Goal: Task Accomplishment & Management: Manage account settings

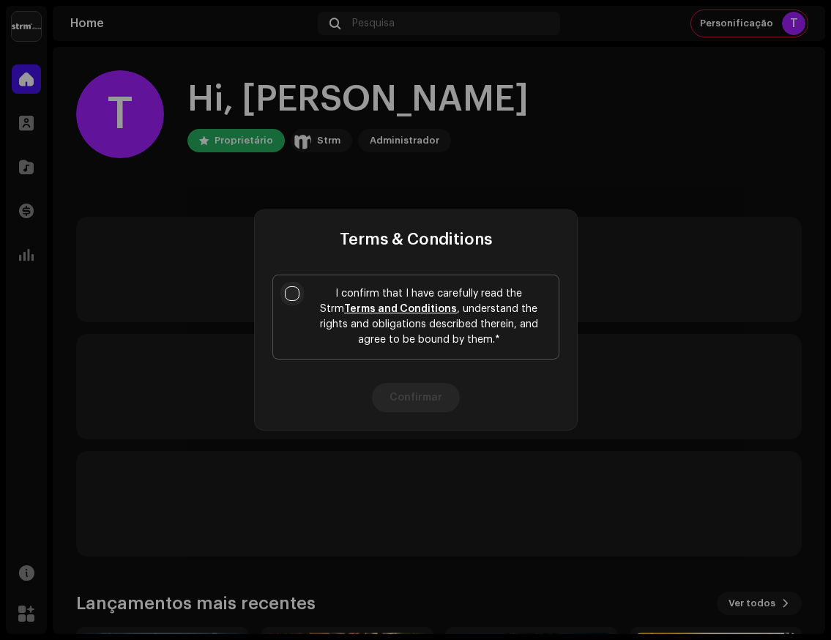
click at [296, 291] on input "I confirm that I have carefully read the Strm Terms and Conditions , understand…" at bounding box center [292, 293] width 15 height 15
checkbox input "true"
click at [398, 395] on button "Confirmar" at bounding box center [416, 397] width 88 height 29
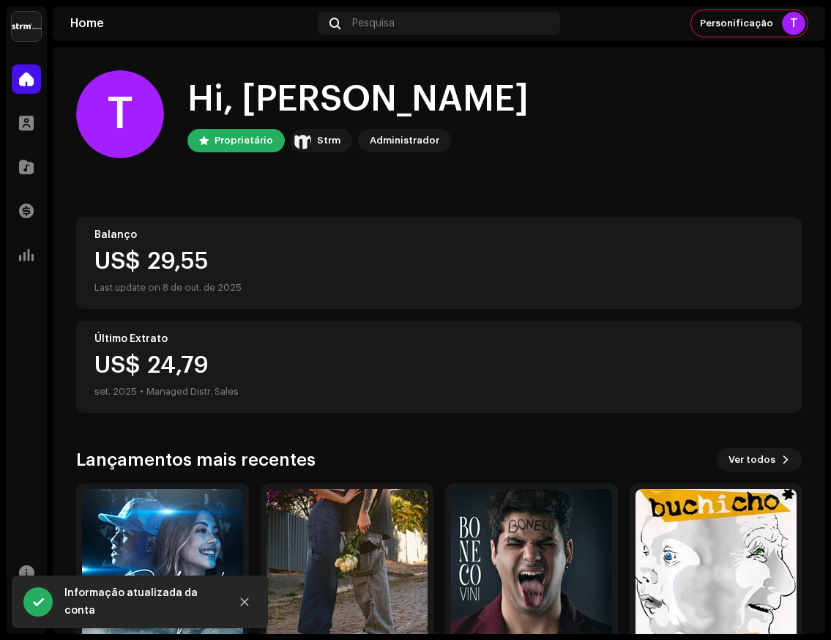
scroll to position [83, 0]
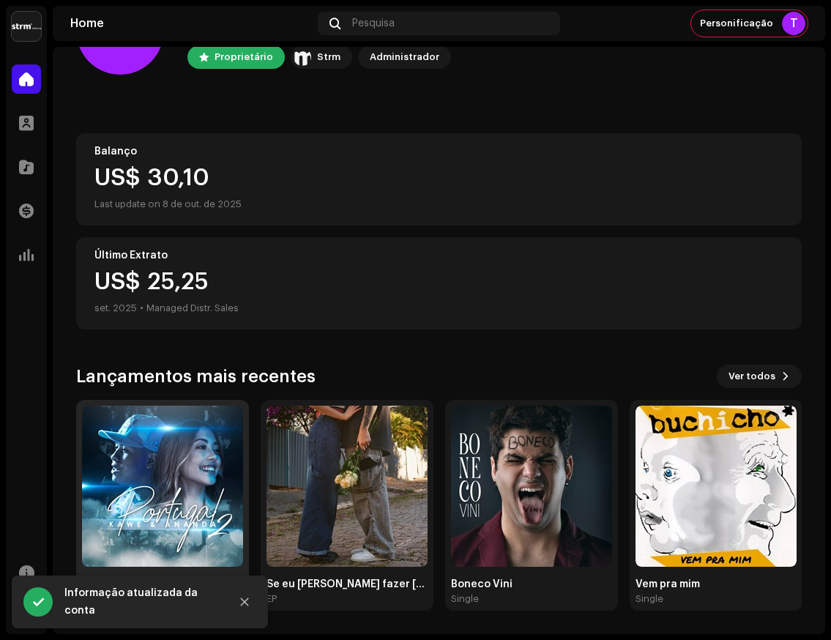
click at [171, 455] on img at bounding box center [162, 485] width 161 height 161
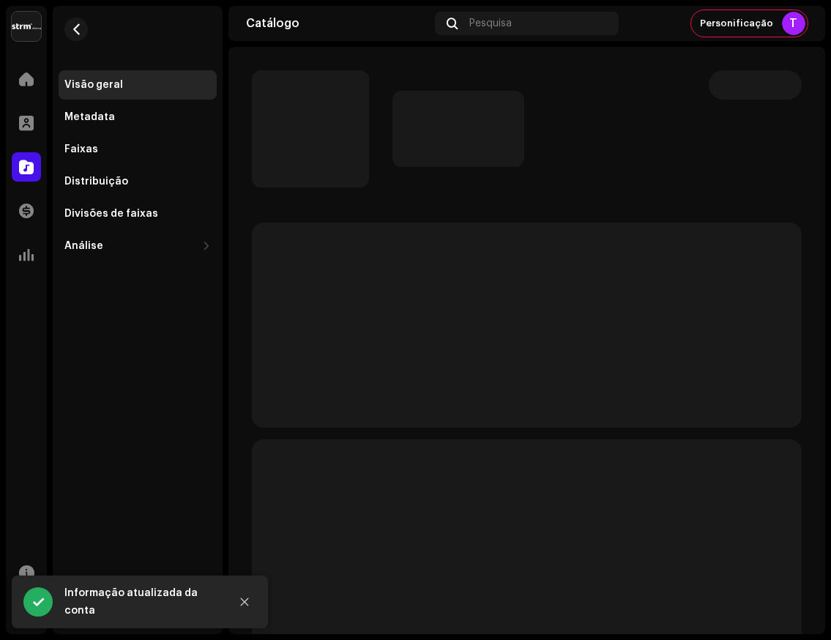
scroll to position [1, 0]
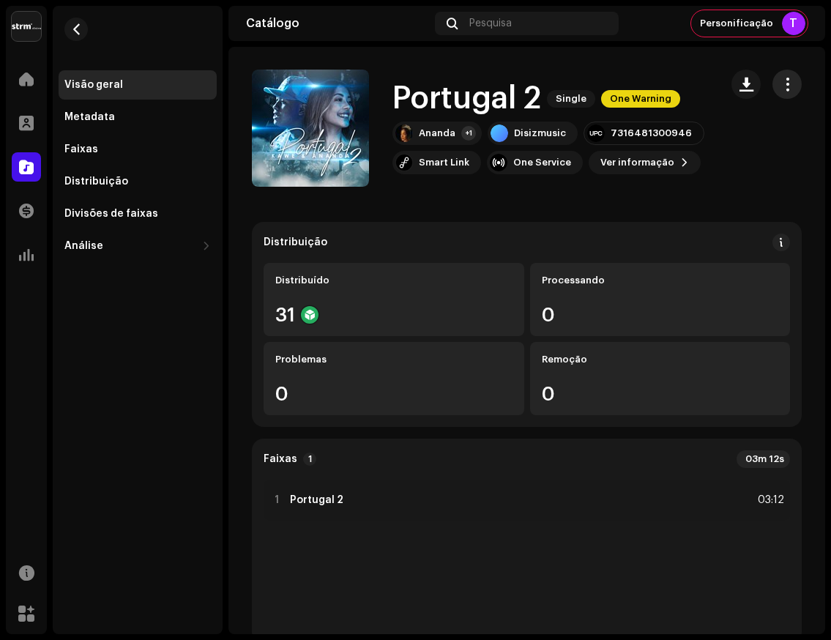
click at [780, 86] on span "button" at bounding box center [787, 84] width 14 height 12
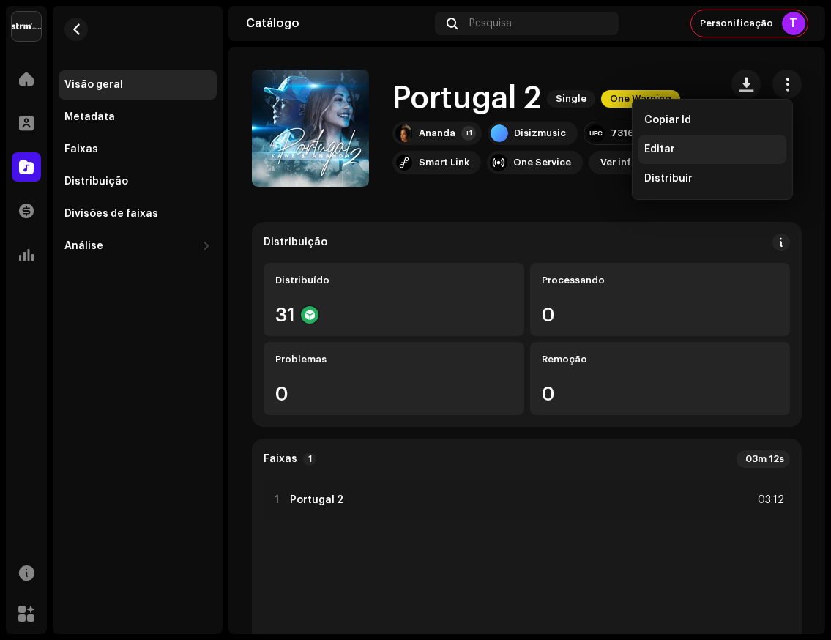
click at [669, 149] on span "Editar" at bounding box center [659, 149] width 31 height 12
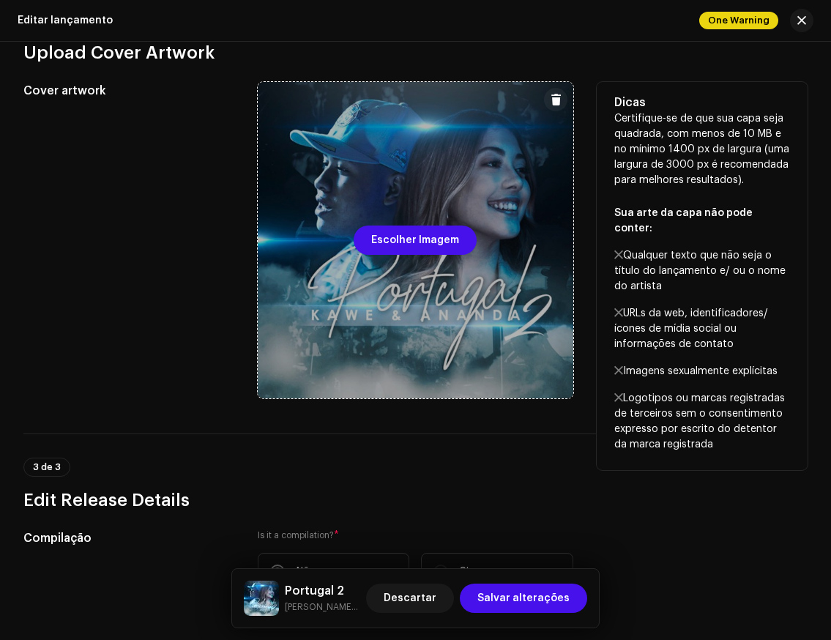
scroll to position [370, 0]
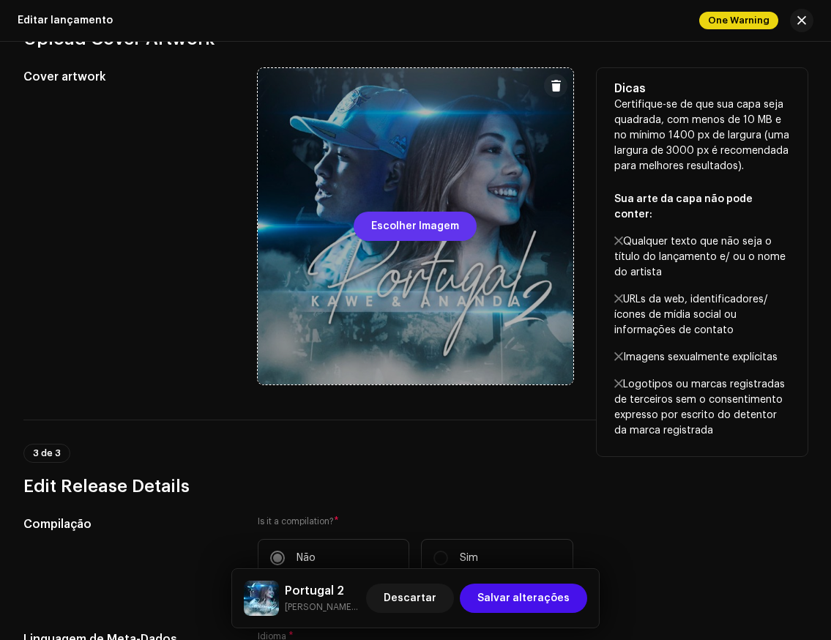
click at [410, 228] on span "Escolher Imagem" at bounding box center [415, 226] width 88 height 29
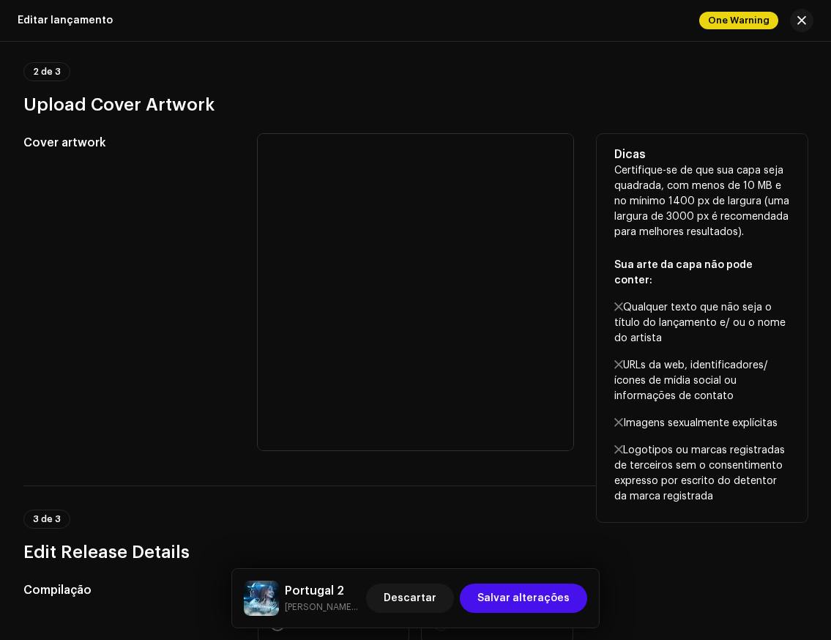
scroll to position [302, 0]
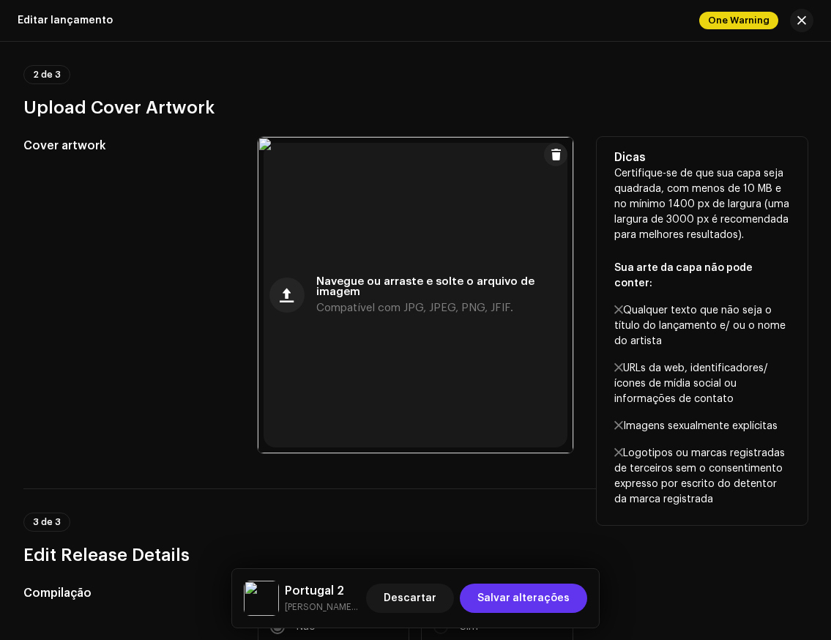
click at [559, 596] on span "Salvar alterações" at bounding box center [523, 597] width 92 height 29
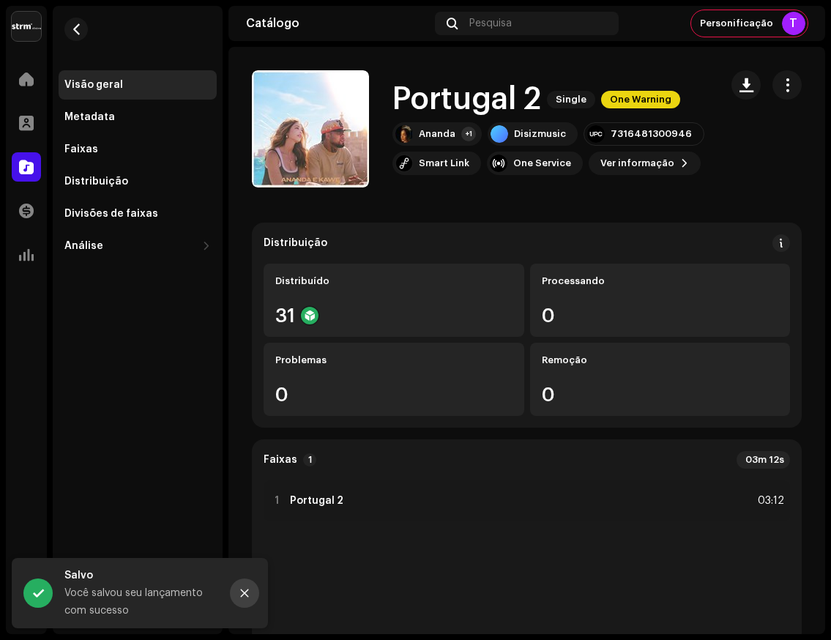
click at [247, 592] on icon "Close" at bounding box center [244, 593] width 10 height 10
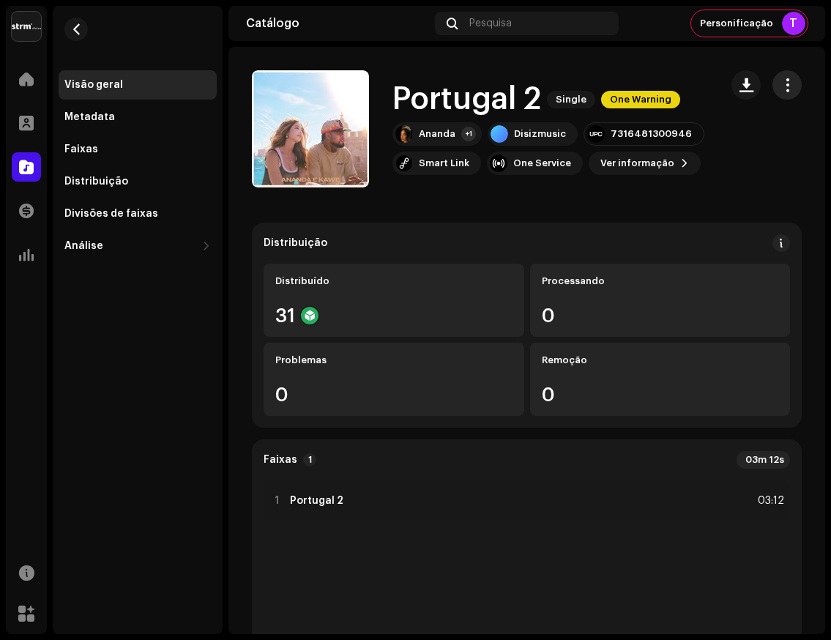
click at [782, 87] on span "button" at bounding box center [787, 85] width 14 height 12
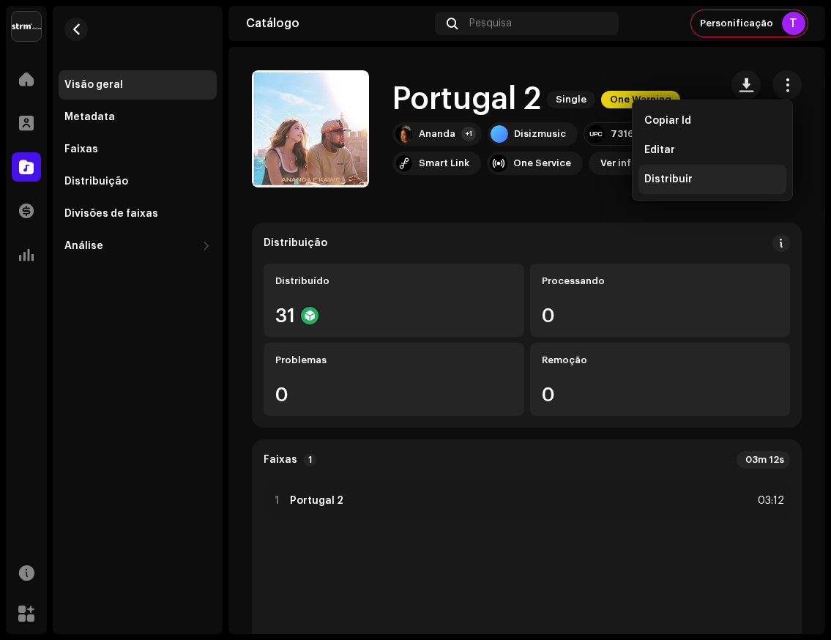
click at [667, 182] on span "Distribuir" at bounding box center [668, 179] width 48 height 12
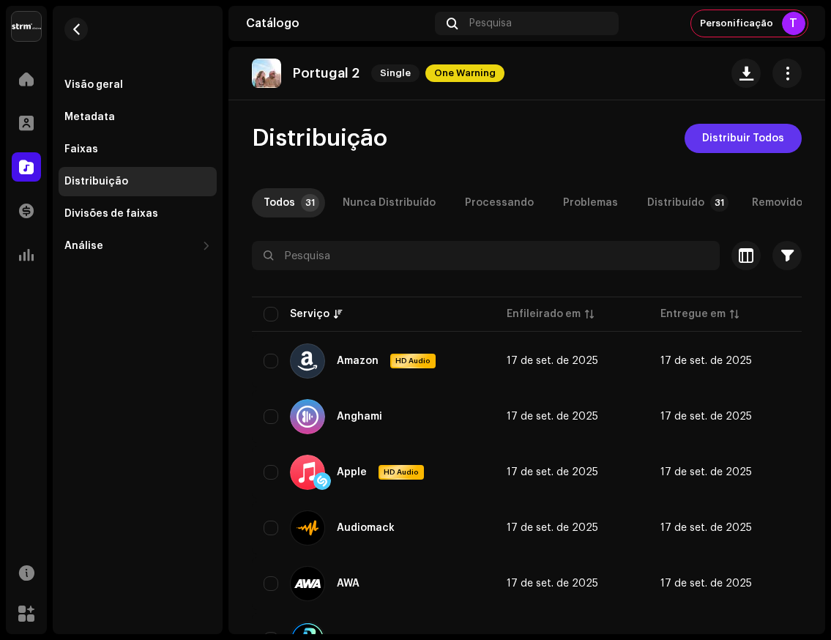
click at [710, 140] on span "Distribuir Todos" at bounding box center [743, 138] width 82 height 29
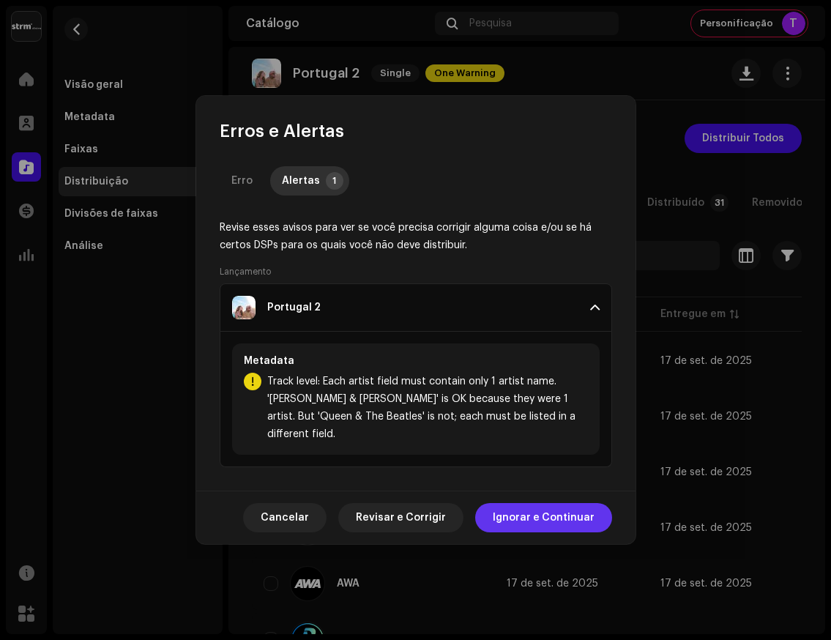
click at [530, 508] on span "Ignorar e Continuar" at bounding box center [544, 517] width 102 height 29
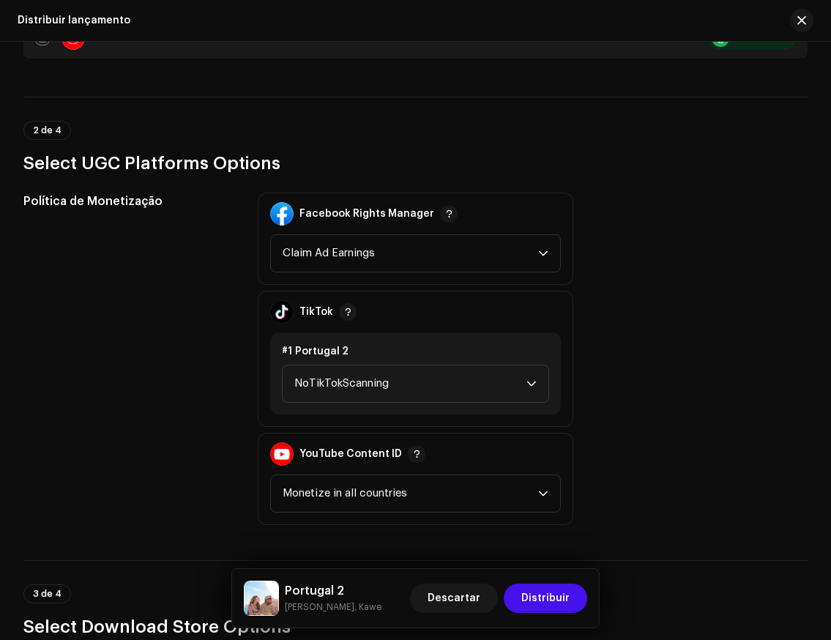
scroll to position [1610, 0]
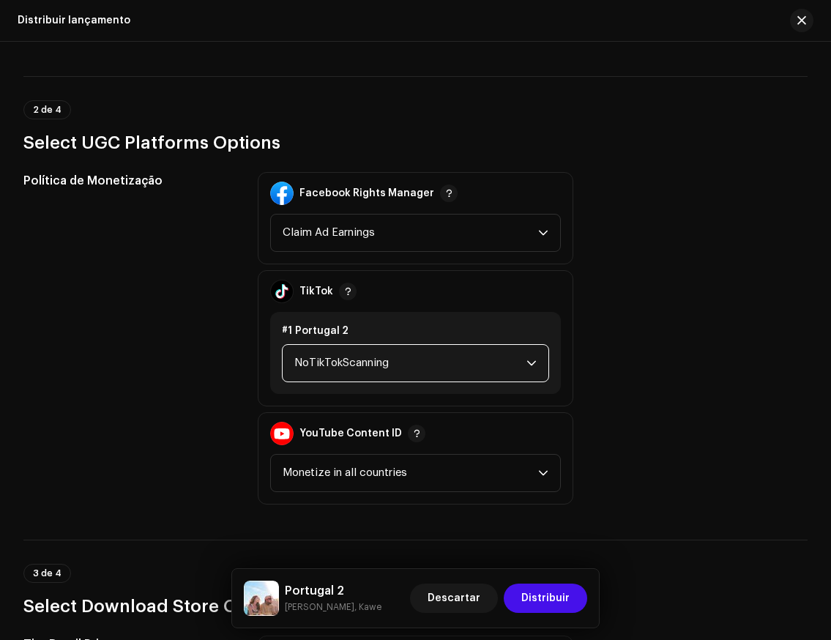
click at [383, 364] on span "NoTikTokScanning" at bounding box center [410, 363] width 233 height 37
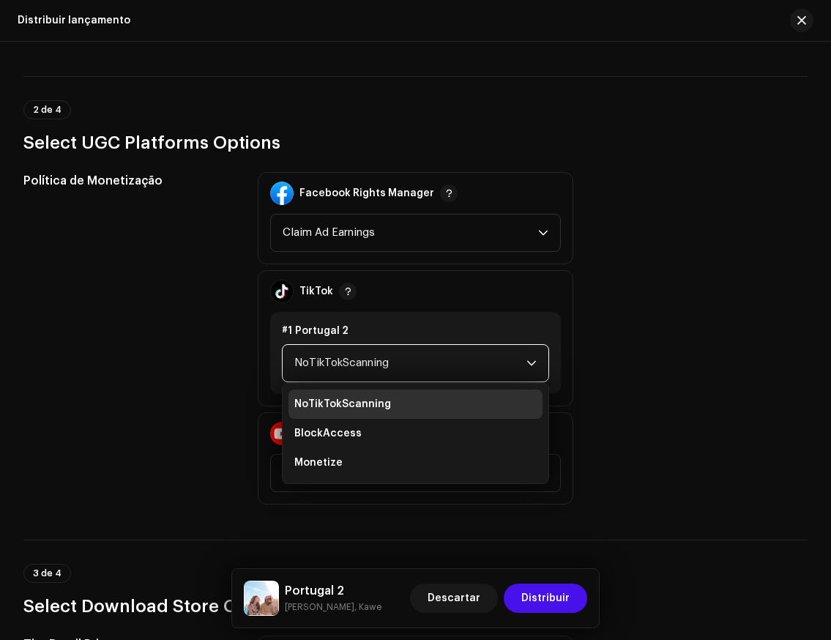
click at [344, 466] on li "Monetize" at bounding box center [415, 462] width 255 height 29
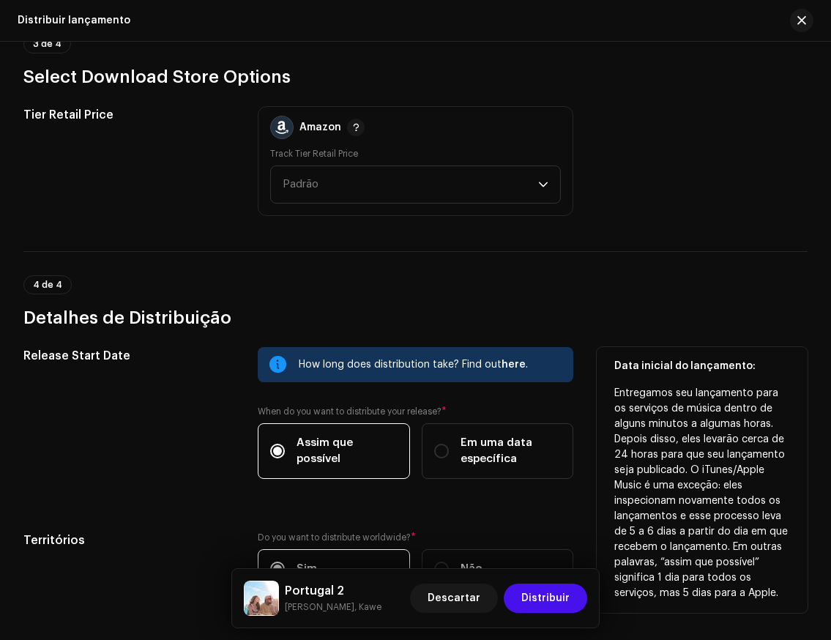
scroll to position [2246, 0]
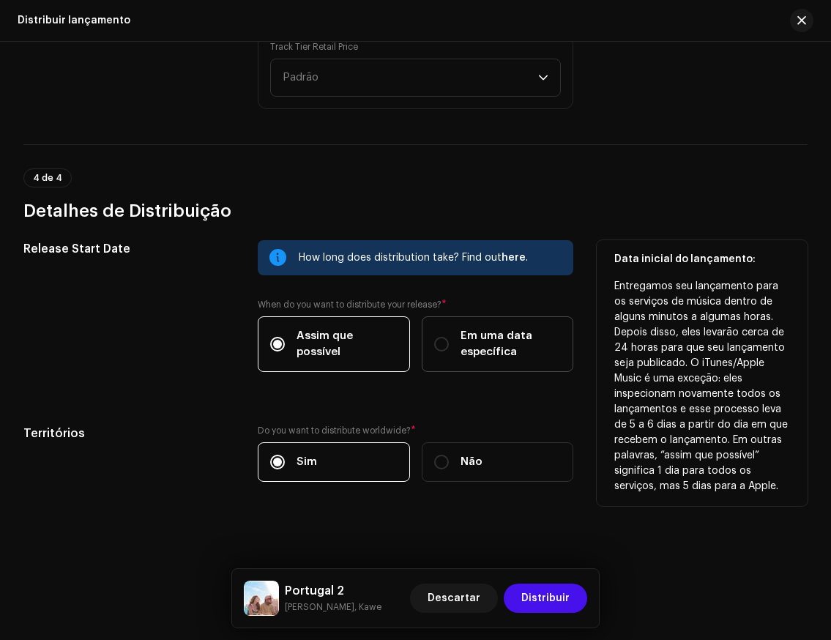
click at [528, 342] on span "Em uma data específica" at bounding box center [510, 344] width 101 height 32
click at [449, 342] on input "Em uma data específica" at bounding box center [441, 344] width 15 height 15
radio input "true"
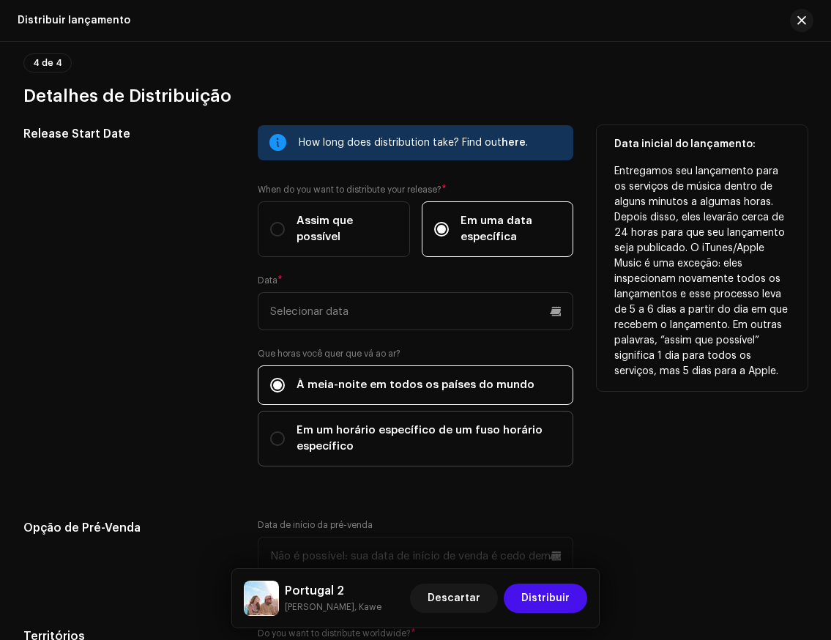
scroll to position [2390, 0]
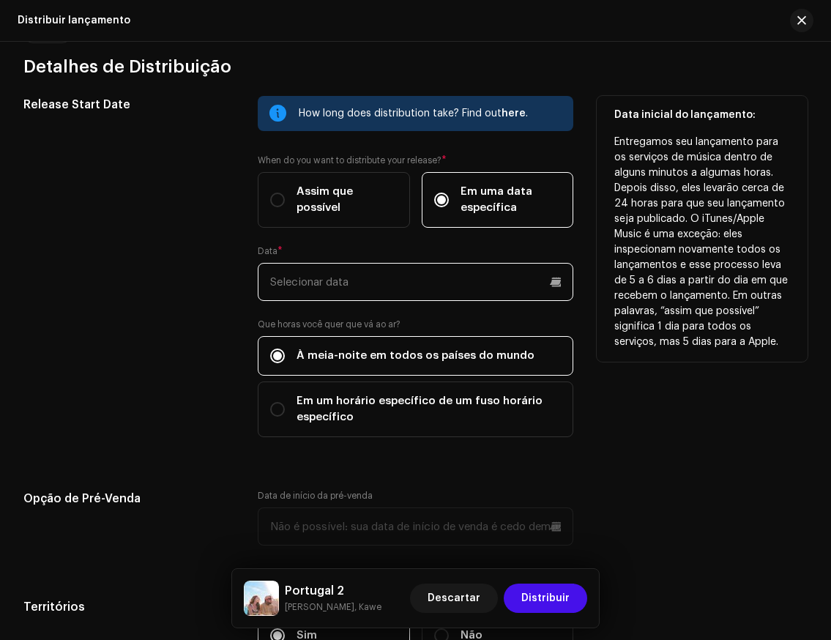
click at [528, 285] on input "text" at bounding box center [416, 282] width 316 height 38
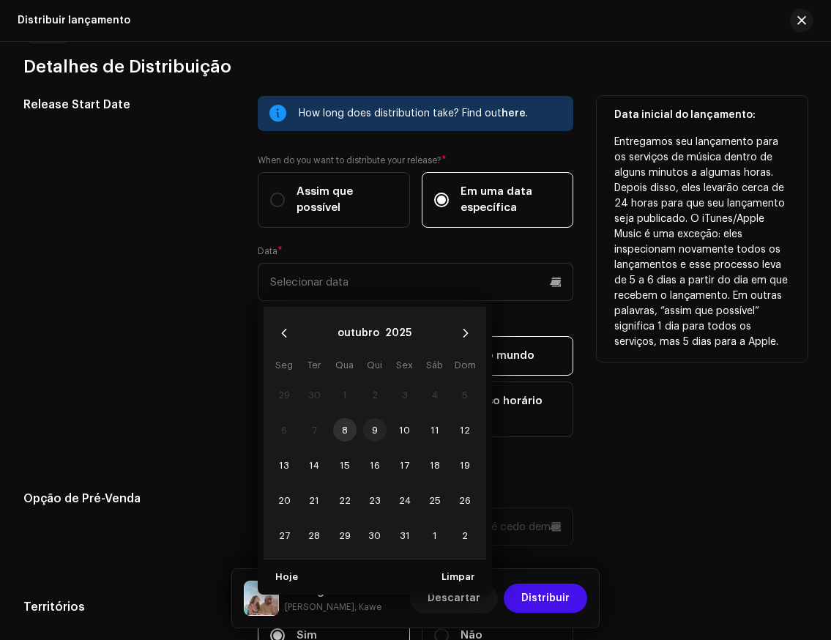
click at [373, 431] on span "9" at bounding box center [374, 429] width 23 height 23
type input "09/10/2025"
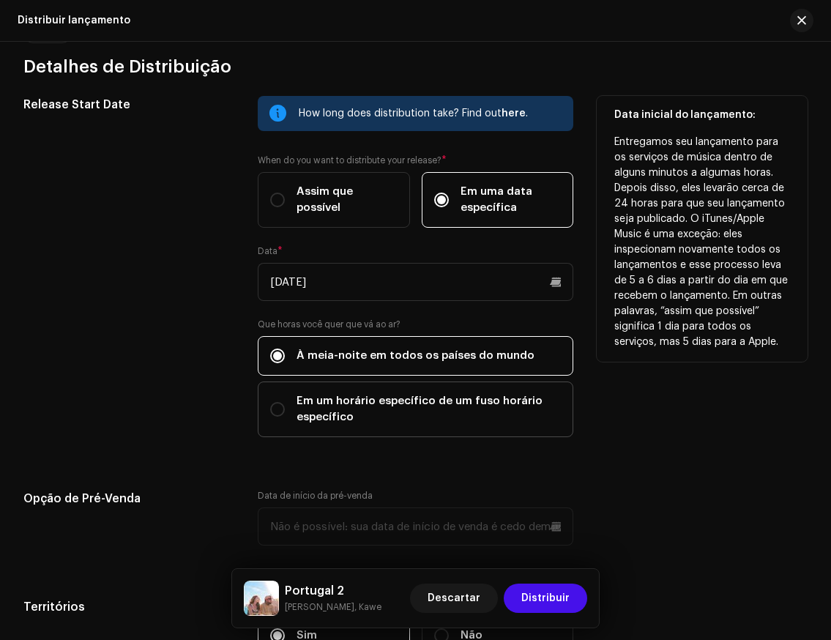
click at [345, 403] on span "Em um horário específico de um fuso horário específico" at bounding box center [428, 409] width 265 height 32
click at [285, 403] on input "Em um horário específico de um fuso horário específico" at bounding box center [277, 409] width 15 height 15
radio input "true"
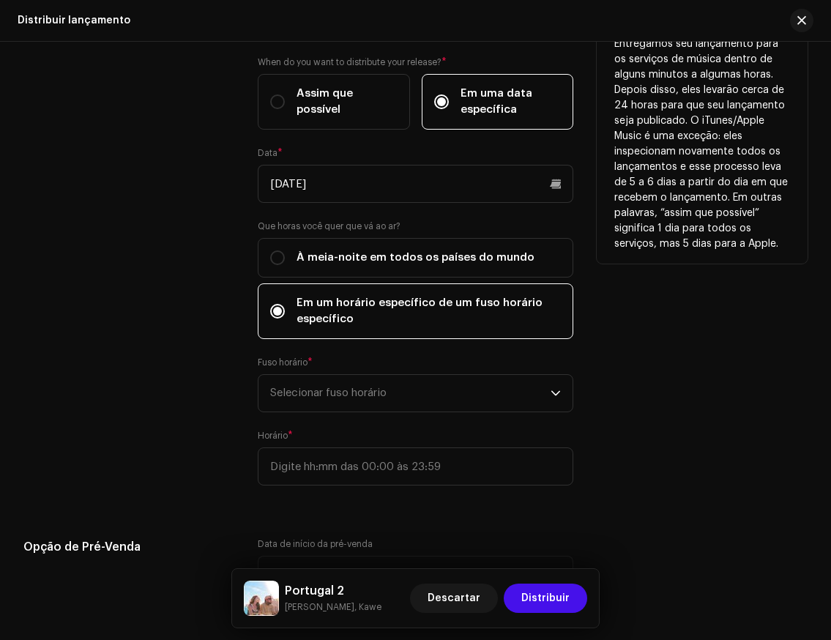
scroll to position [2512, 0]
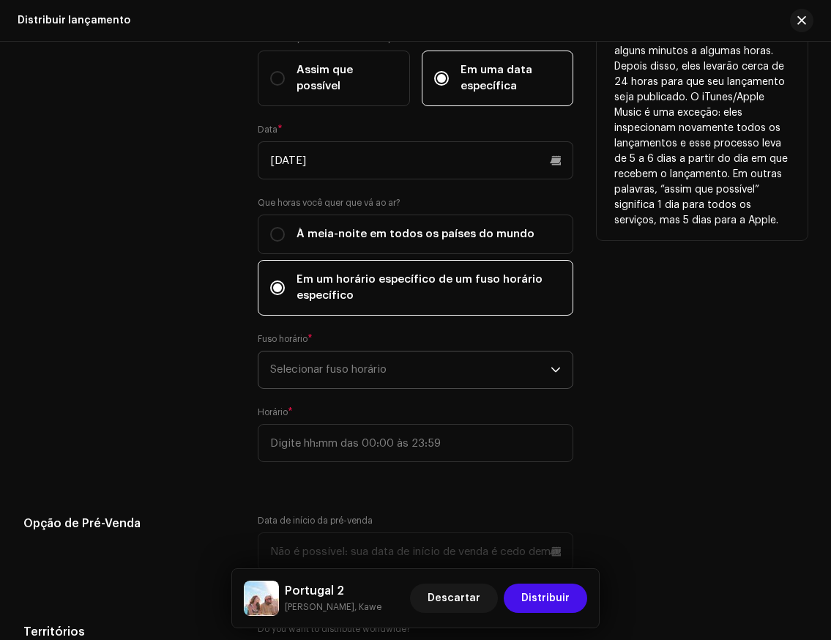
click at [370, 367] on span "Selecionar fuso horário" at bounding box center [410, 369] width 281 height 37
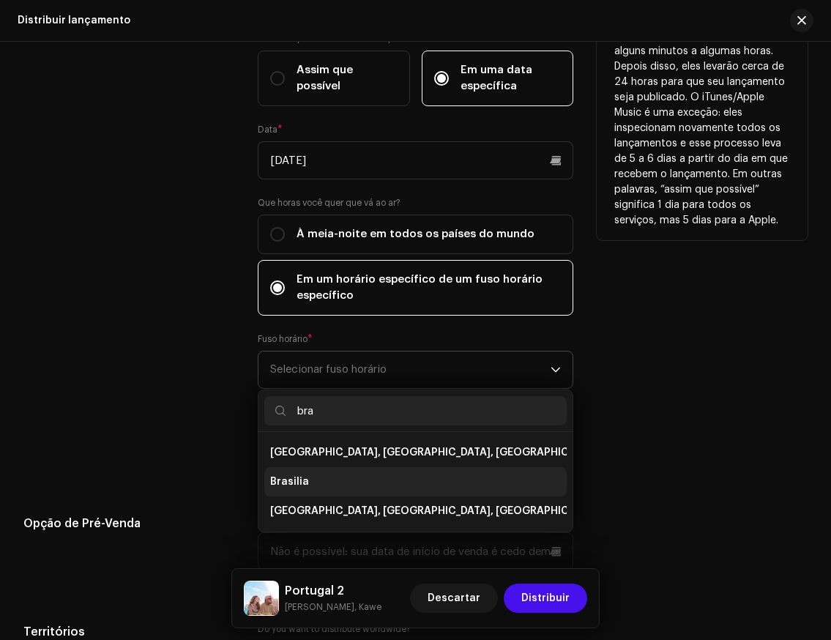
type input "bra"
click at [303, 481] on span "Brasilia" at bounding box center [289, 481] width 39 height 15
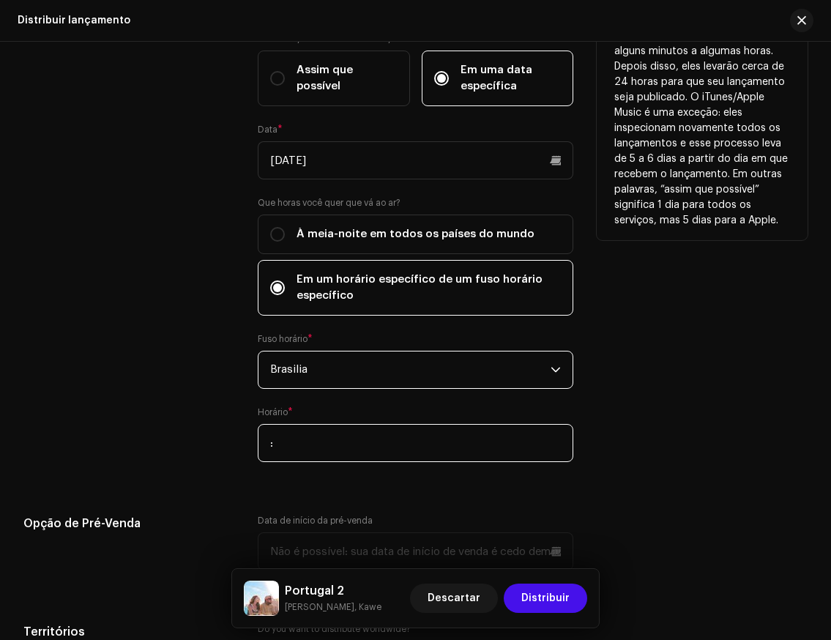
click at [348, 434] on input ":" at bounding box center [416, 443] width 316 height 38
type input "20:00"
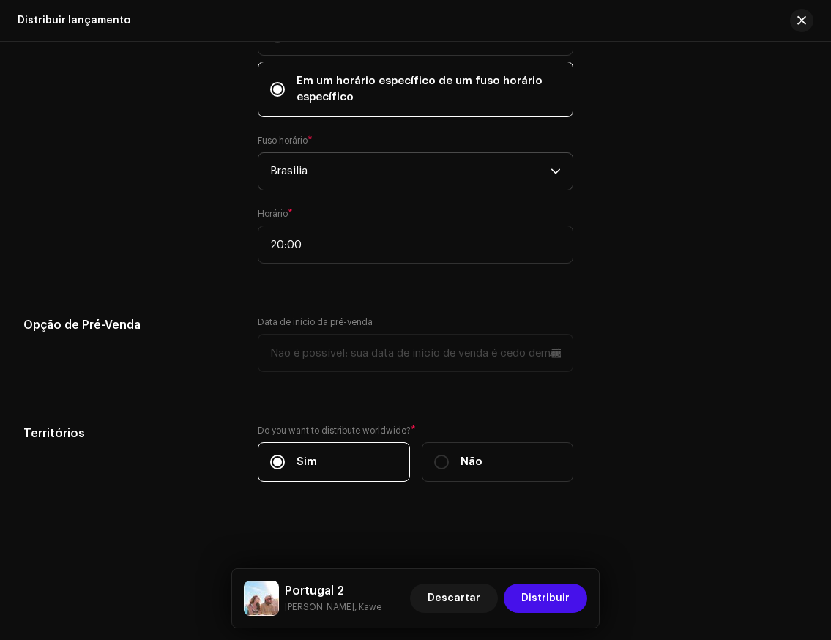
scroll to position [2706, 0]
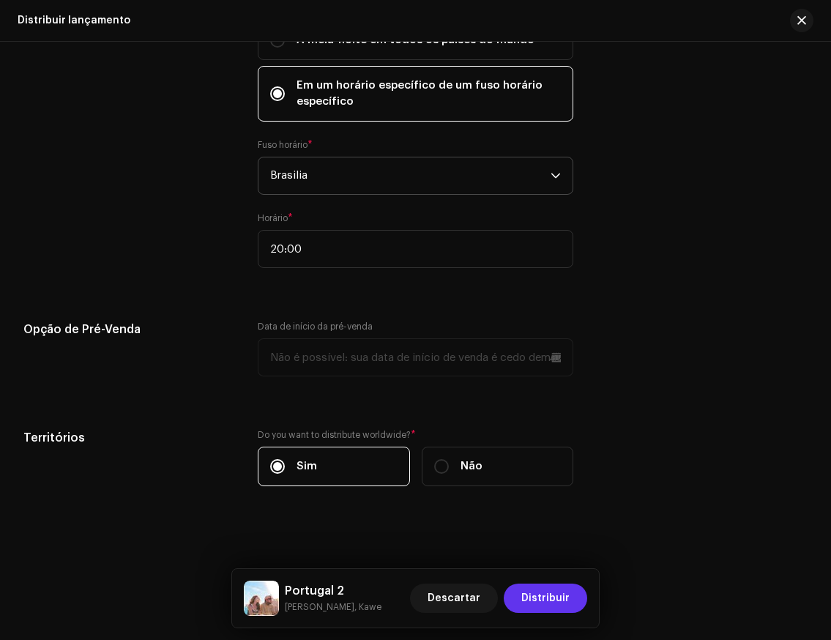
click at [556, 603] on span "Distribuir" at bounding box center [545, 597] width 48 height 29
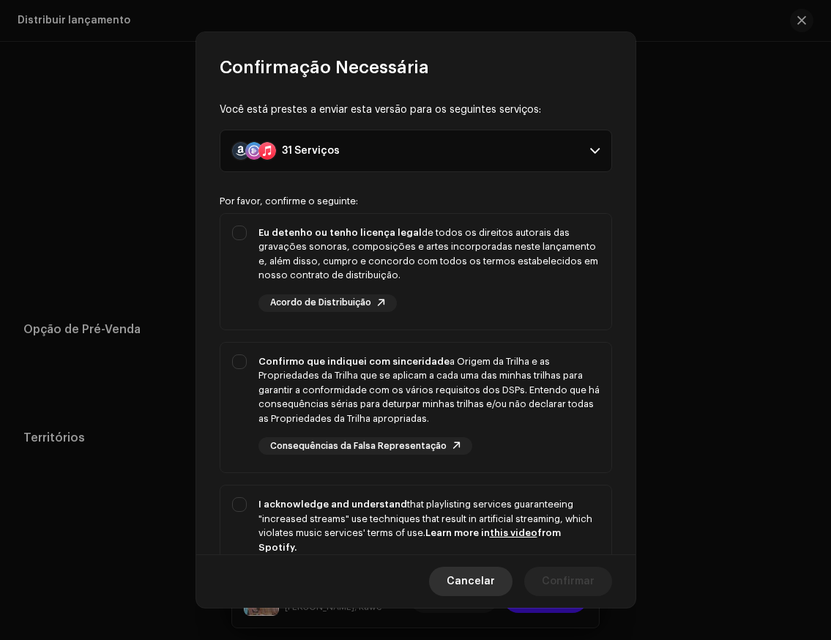
click at [474, 576] on span "Cancelar" at bounding box center [470, 580] width 48 height 29
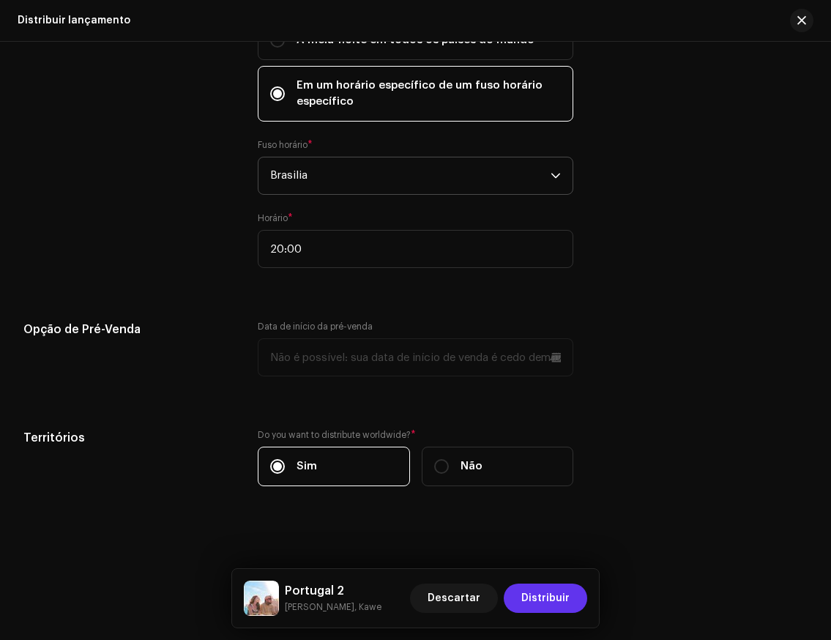
click at [552, 603] on span "Distribuir" at bounding box center [545, 597] width 48 height 29
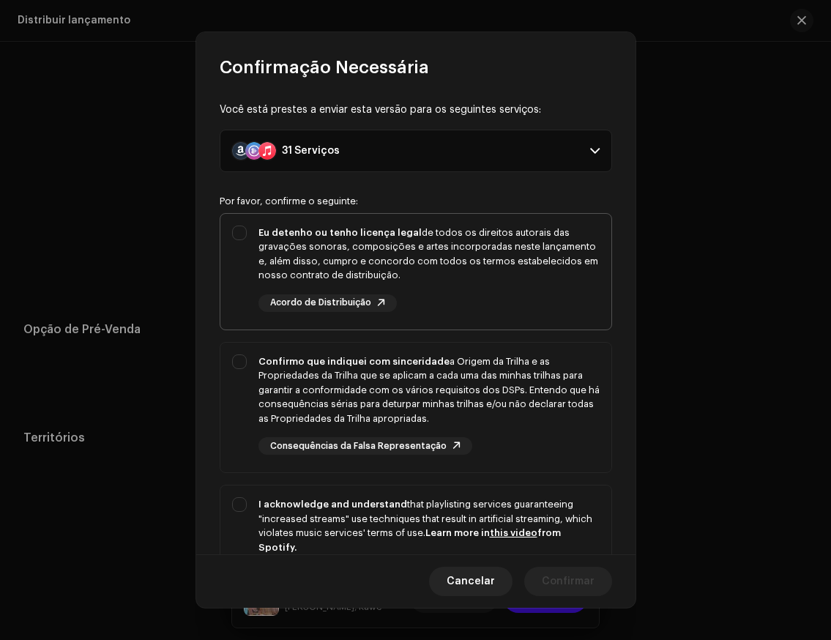
click at [334, 269] on div "Eu detenho ou tenho licença legal de todos os direitos autorais das gravações s…" at bounding box center [428, 253] width 341 height 57
checkbox input "true"
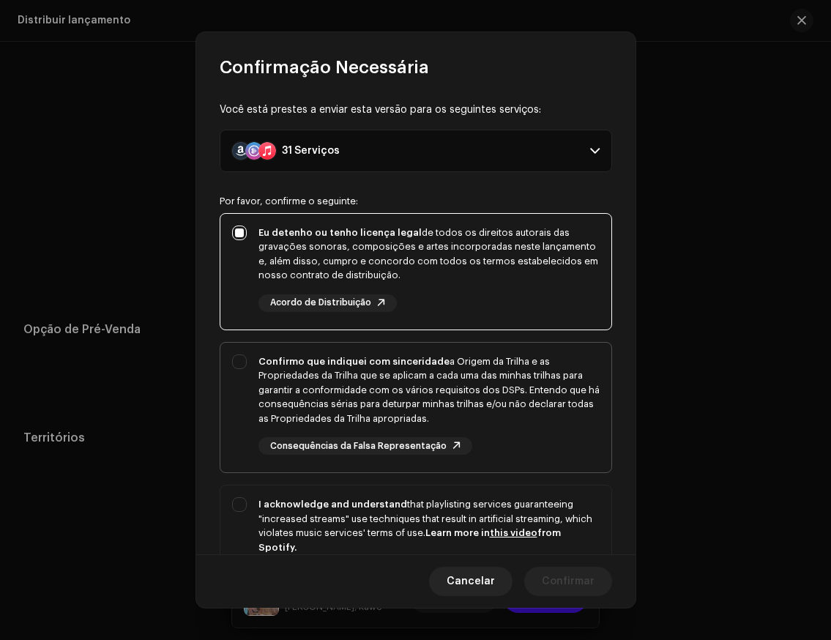
drag, startPoint x: 371, startPoint y: 358, endPoint x: 371, endPoint y: 377, distance: 19.0
click at [371, 358] on strong "Confirmo que indiquei com sinceridade" at bounding box center [353, 361] width 191 height 10
checkbox input "true"
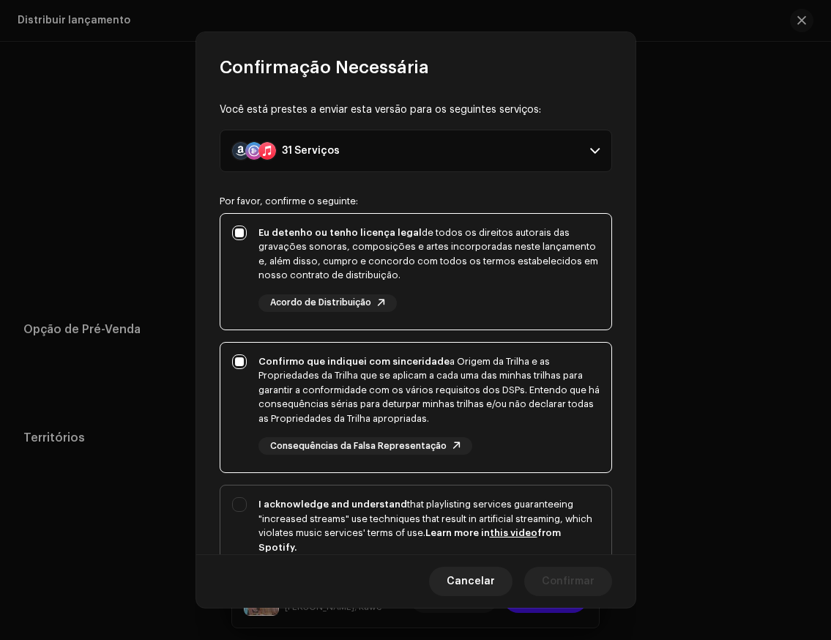
drag, startPoint x: 349, startPoint y: 493, endPoint x: 357, endPoint y: 496, distance: 8.8
click at [349, 493] on div "I acknowledge and understand that playlisting services guaranteeing "increased …" at bounding box center [415, 551] width 391 height 133
checkbox input "true"
click at [543, 575] on button "Confirmar" at bounding box center [568, 580] width 88 height 29
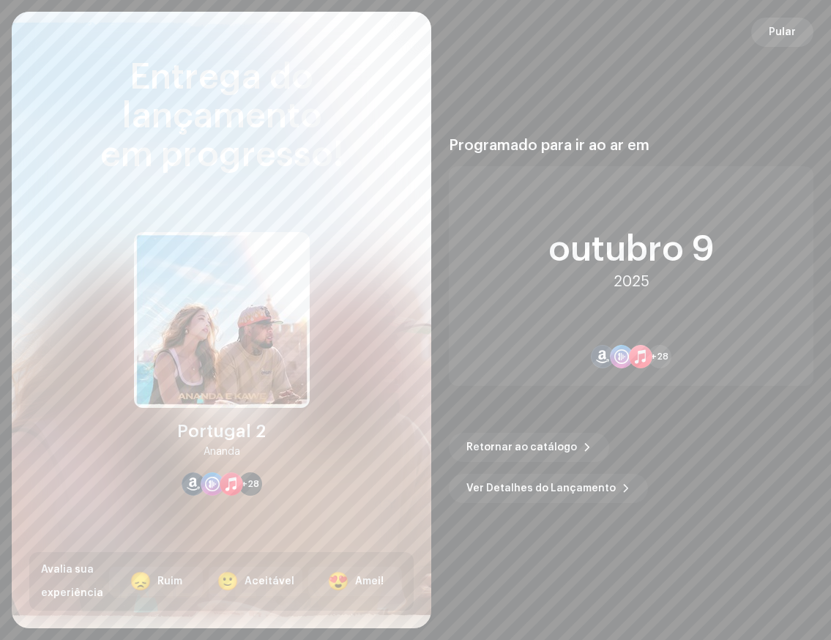
click at [773, 36] on span "Pular" at bounding box center [781, 32] width 27 height 29
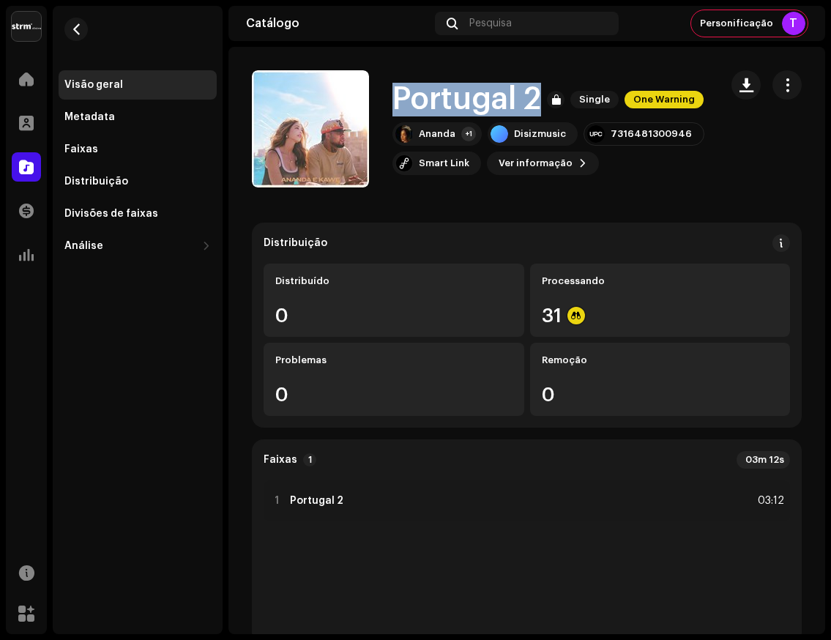
drag, startPoint x: 395, startPoint y: 89, endPoint x: 560, endPoint y: 88, distance: 164.7
click at [560, 88] on div "Portugal 2 Single One Warning" at bounding box center [549, 100] width 315 height 34
copy h1 "Portugal 2"
drag, startPoint x: 504, startPoint y: 82, endPoint x: 495, endPoint y: 80, distance: 9.1
click at [501, 83] on h1 "Portugal 2" at bounding box center [466, 100] width 149 height 34
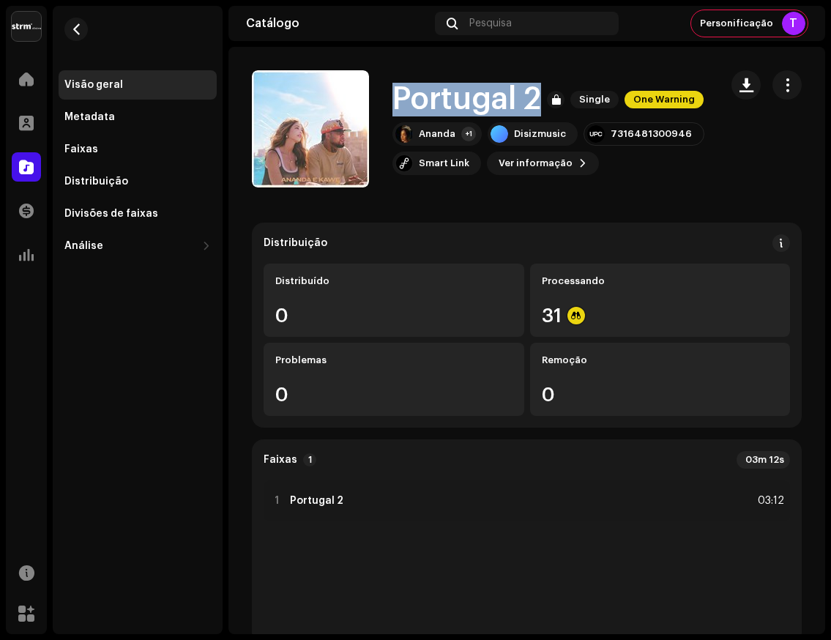
drag, startPoint x: 416, startPoint y: 85, endPoint x: 574, endPoint y: 93, distance: 157.6
click at [574, 93] on div "Portugal 2 Single One Warning" at bounding box center [549, 100] width 315 height 34
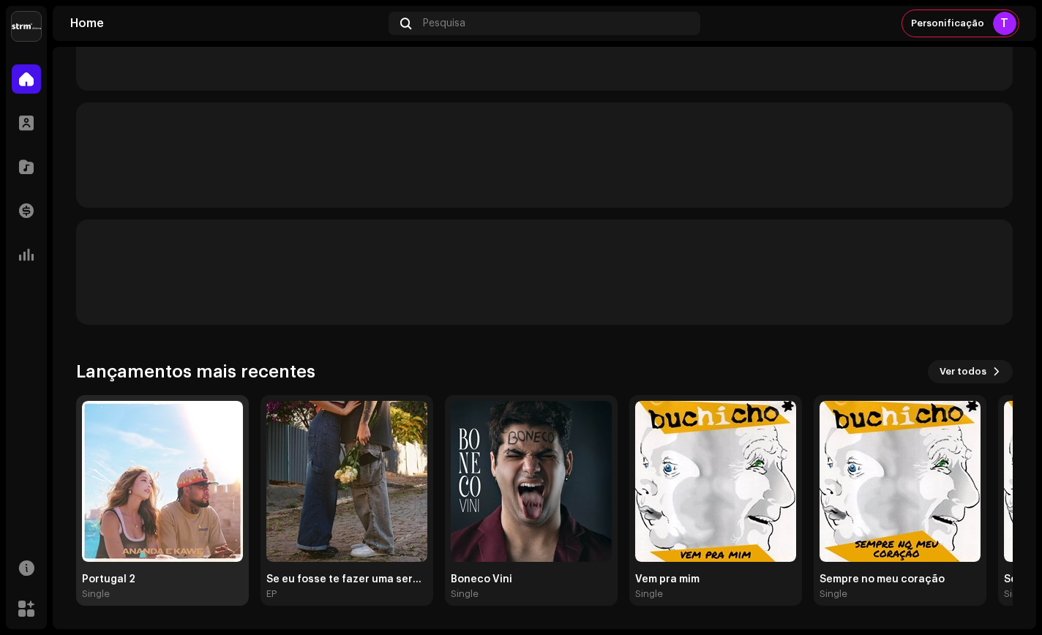
scroll to position [88, 0]
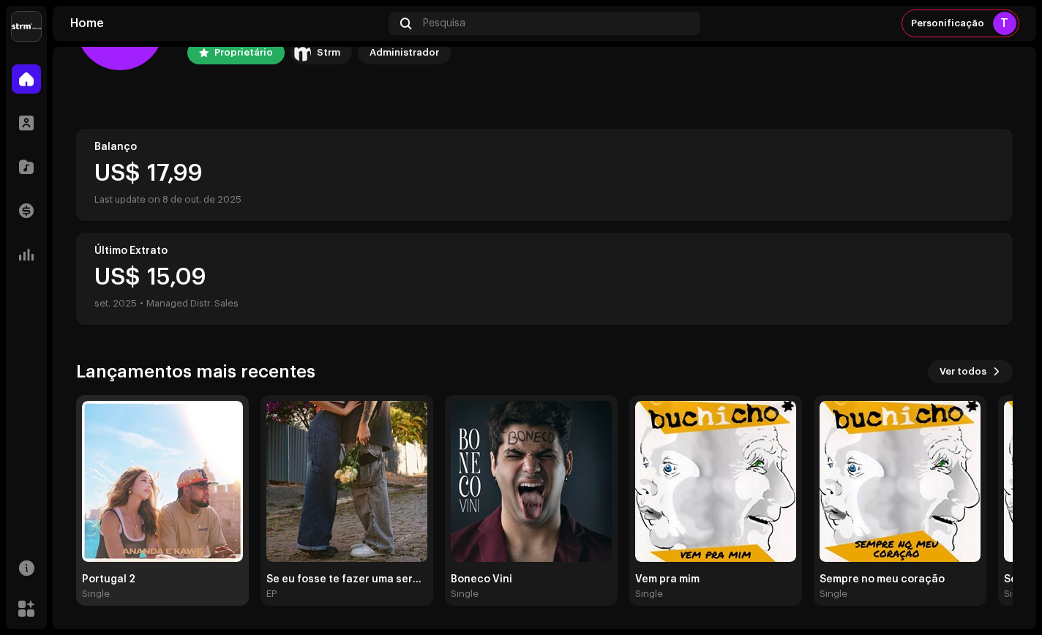
click at [168, 463] on img at bounding box center [162, 481] width 161 height 161
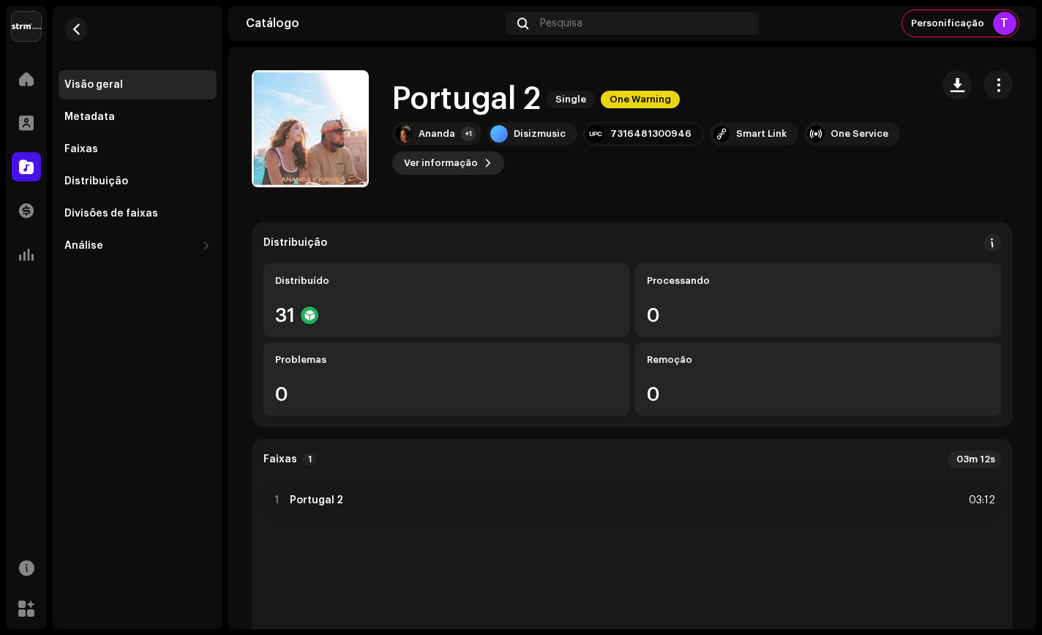
click at [449, 160] on span "Ver informação" at bounding box center [441, 163] width 74 height 29
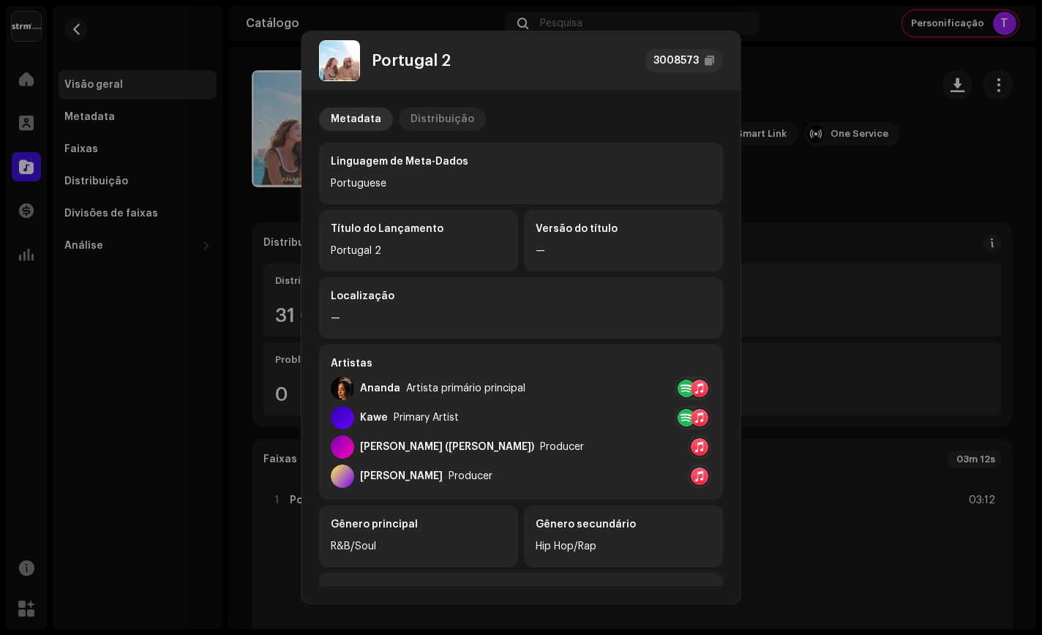
click at [442, 117] on div "Distribuição" at bounding box center [443, 119] width 64 height 23
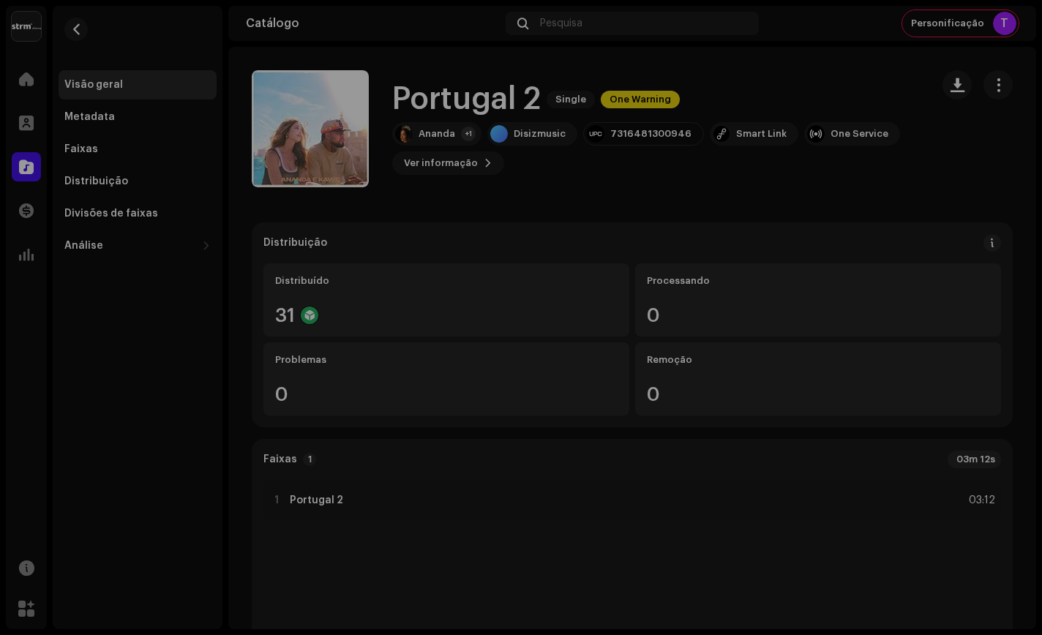
click at [777, 175] on div "Portugal 2 3008573 Metadata Distribuição Data de lançamento [DATE] 20:00 (GMT-3…" at bounding box center [521, 317] width 1042 height 635
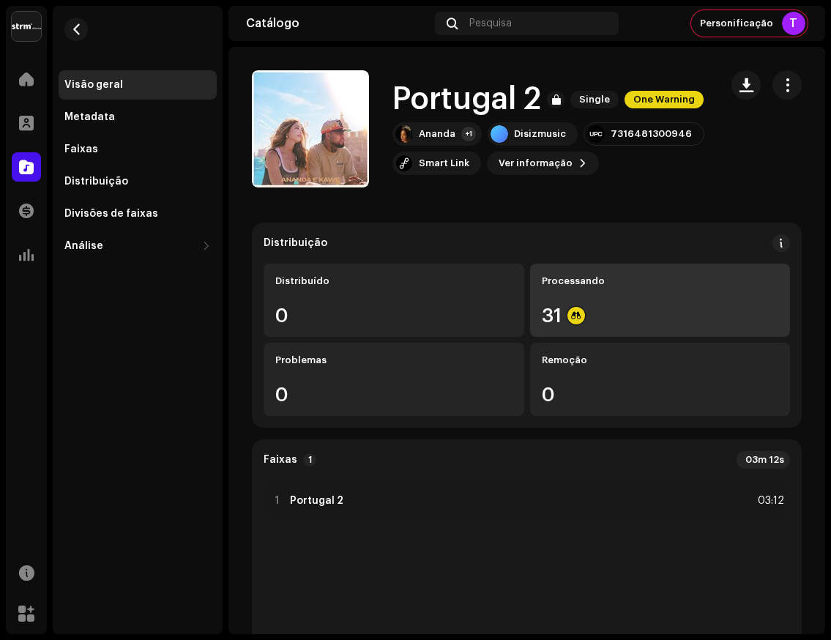
click at [618, 296] on div "Processando 31" at bounding box center [660, 299] width 261 height 73
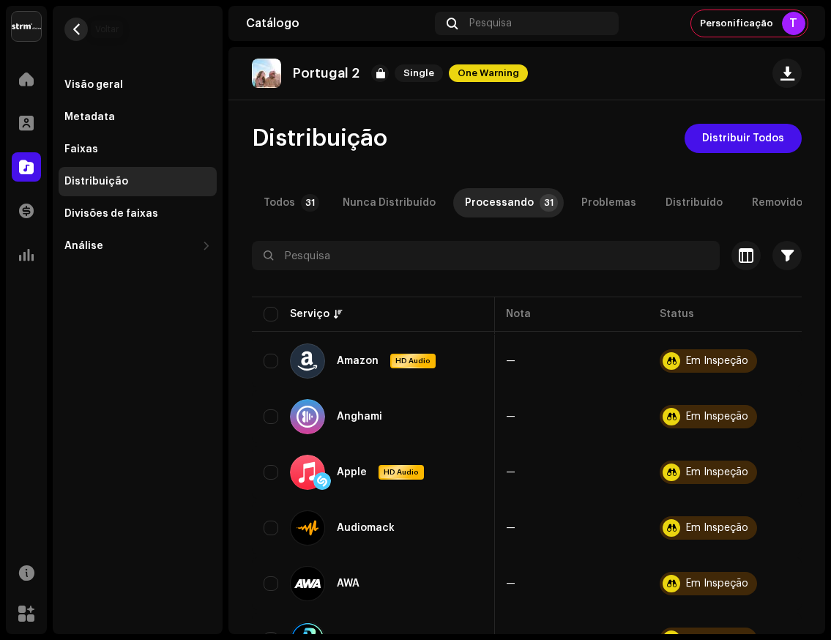
click at [77, 31] on span "button" at bounding box center [76, 29] width 11 height 12
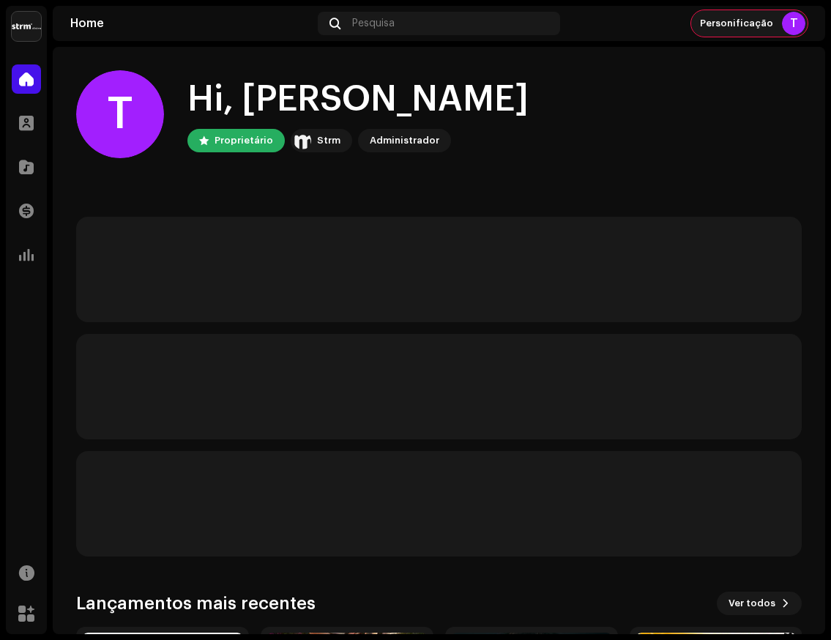
click at [755, 15] on div "Personificação T" at bounding box center [749, 23] width 116 height 26
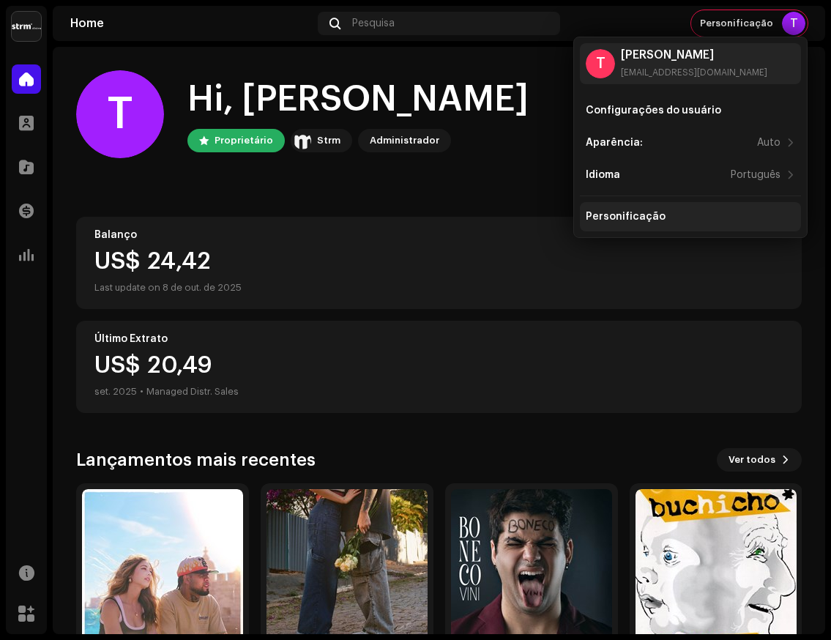
click at [664, 219] on div "Personificação" at bounding box center [690, 217] width 209 height 12
